Goal: Transaction & Acquisition: Purchase product/service

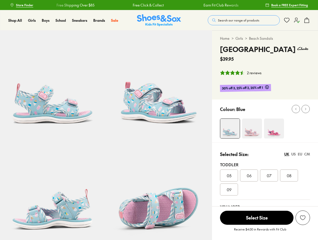
select select "*"
click at [159, 5] on div "Free Click & Collect" at bounding box center [148, 5] width 69 height 5
click at [244, 20] on span "Search our range of products" at bounding box center [238, 20] width 41 height 5
click at [203, 18] on button "Clear" at bounding box center [203, 18] width 16 height 9
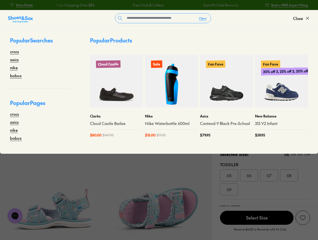
click at [302, 18] on span "Close" at bounding box center [298, 18] width 10 height 6
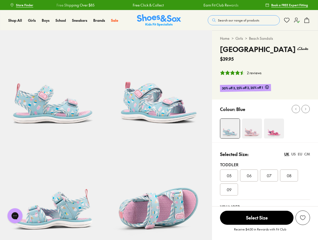
click at [307, 20] on icon at bounding box center [307, 20] width 6 height 6
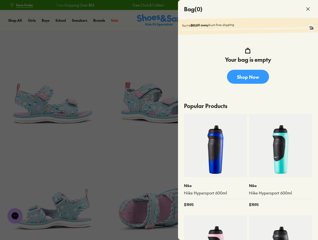
click at [241, 73] on div at bounding box center [159, 120] width 318 height 240
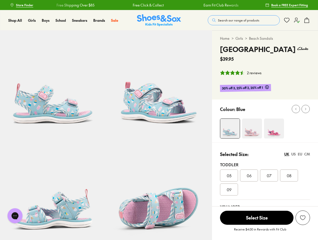
click at [296, 109] on icon at bounding box center [296, 109] width 4 height 4
click at [306, 109] on icon at bounding box center [306, 109] width 4 height 4
click at [265, 191] on div "05 06 07 08 09" at bounding box center [265, 183] width 90 height 26
